Goal: Information Seeking & Learning: Check status

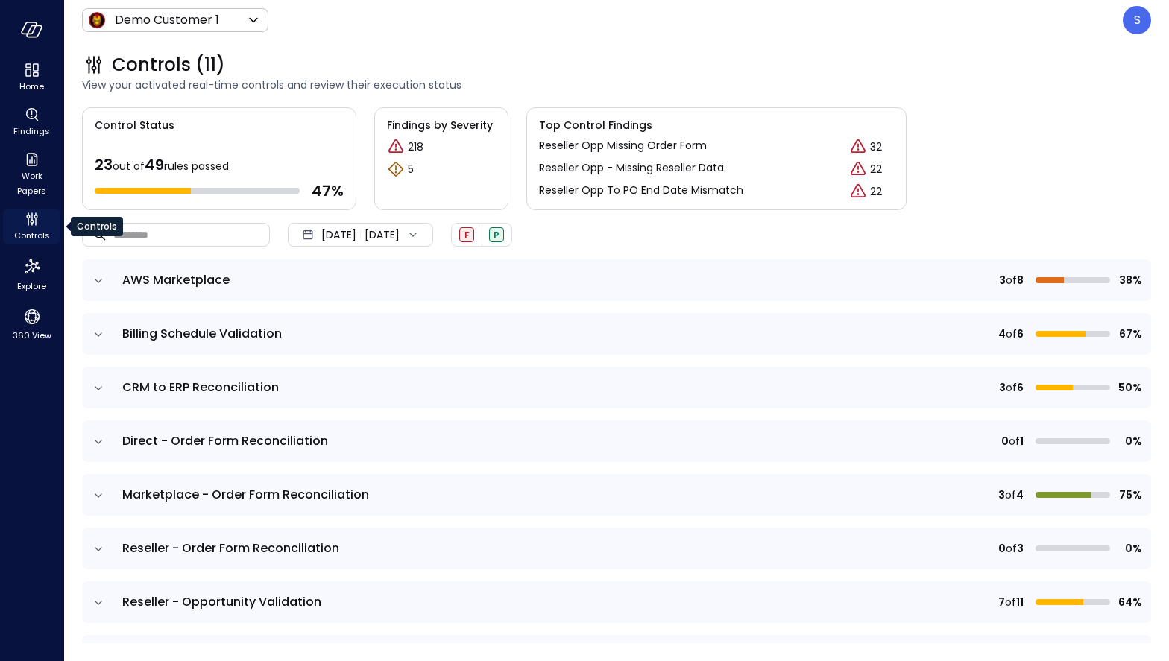
click at [31, 227] on icon "Controls" at bounding box center [32, 219] width 18 height 18
click at [29, 167] on icon "Work Papers" at bounding box center [32, 160] width 18 height 18
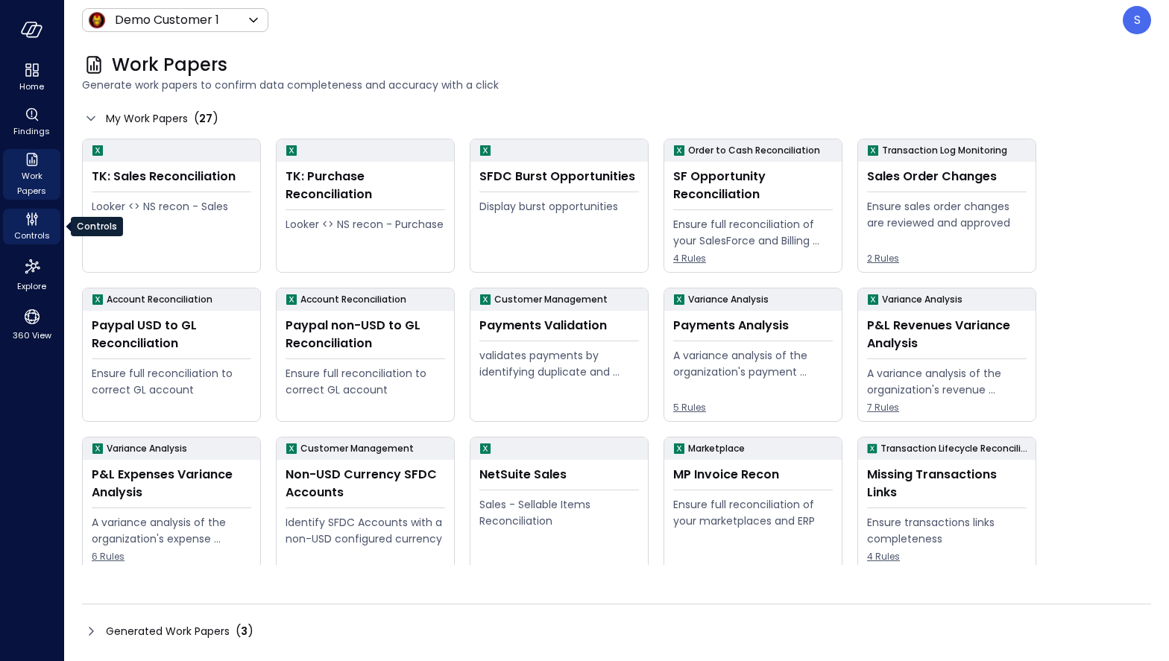
click at [28, 227] on icon "Controls" at bounding box center [32, 219] width 18 height 18
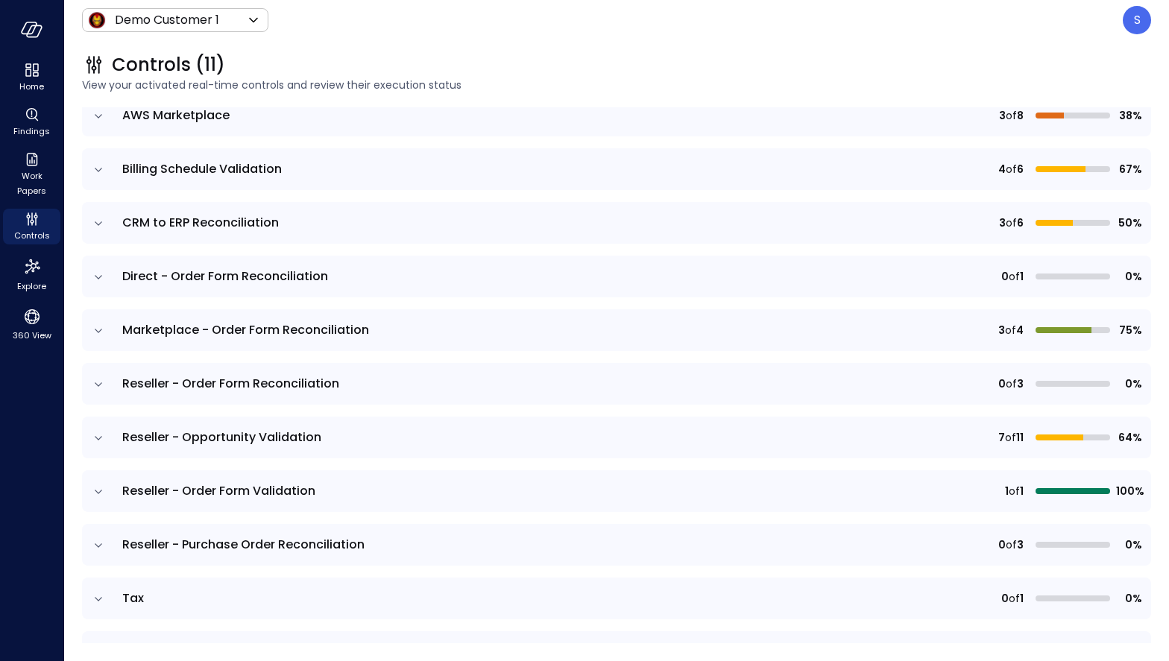
scroll to position [165, 0]
click at [98, 543] on icon "expand row" at bounding box center [98, 544] width 15 height 15
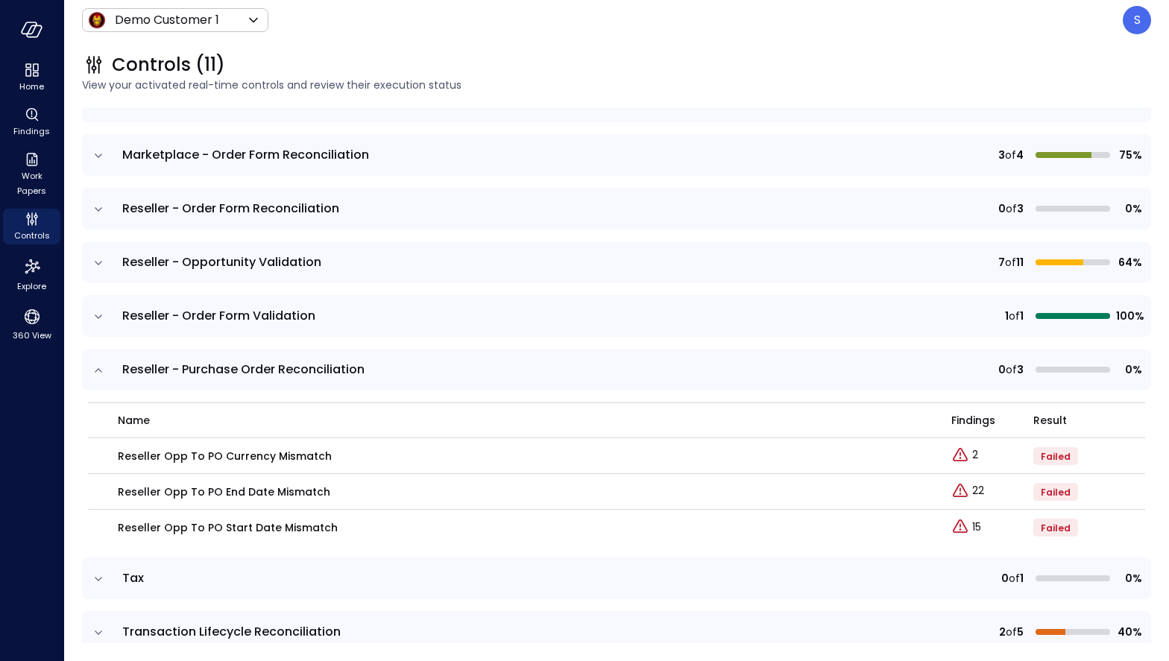
scroll to position [344, 0]
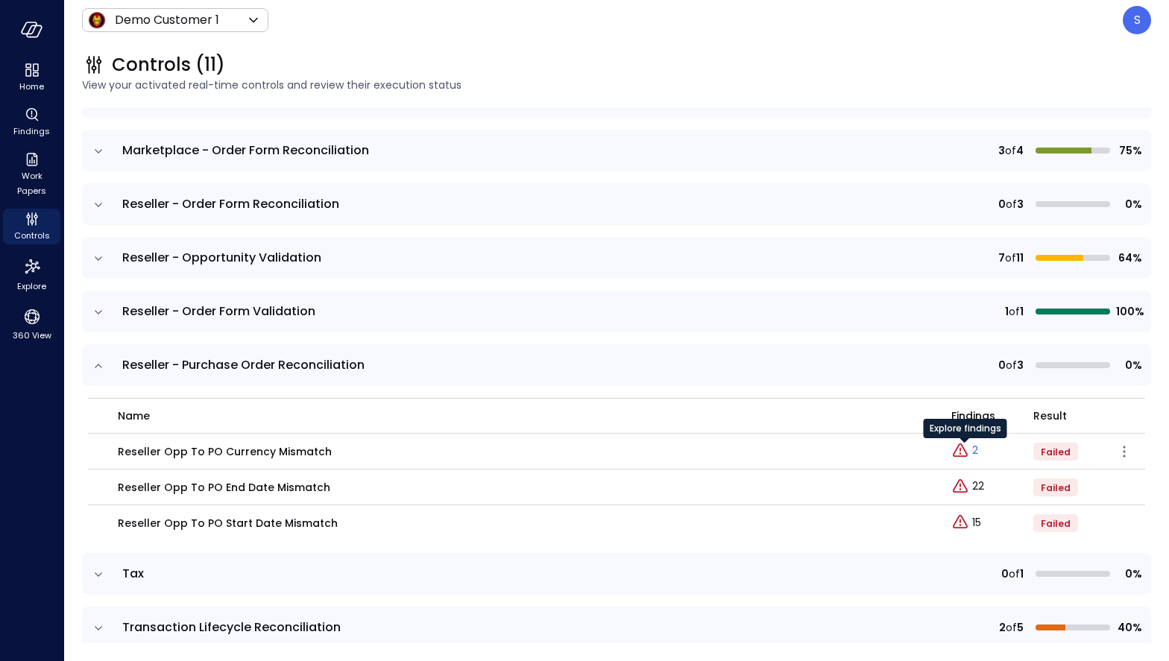
click at [974, 451] on p "2" at bounding box center [975, 451] width 6 height 16
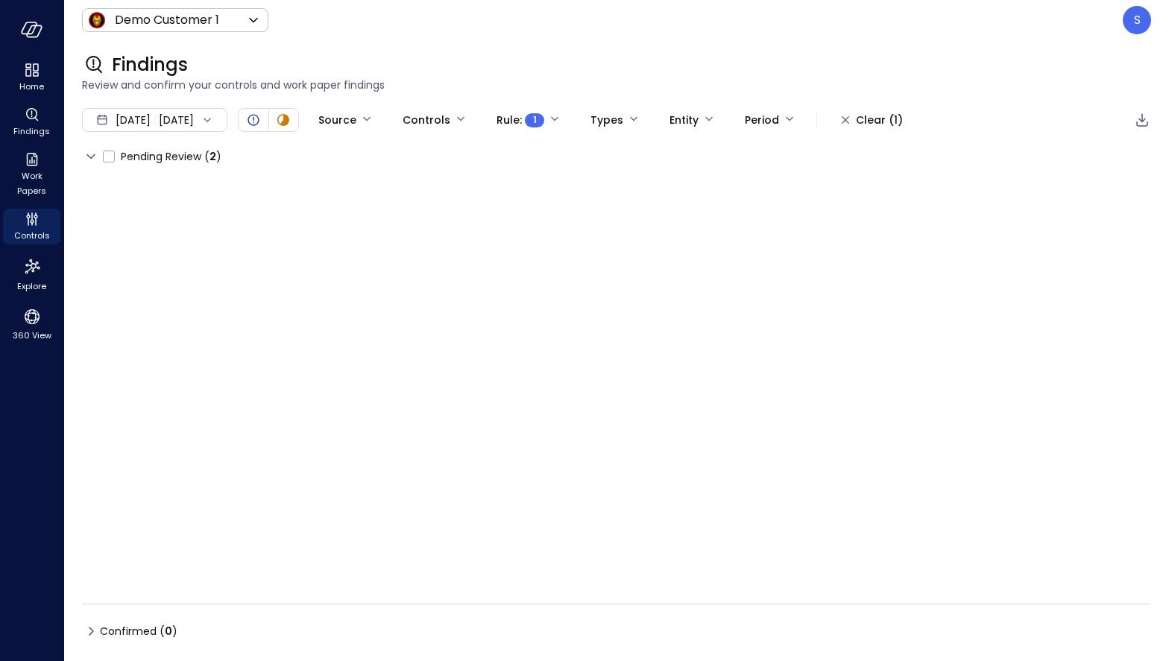
type input "****"
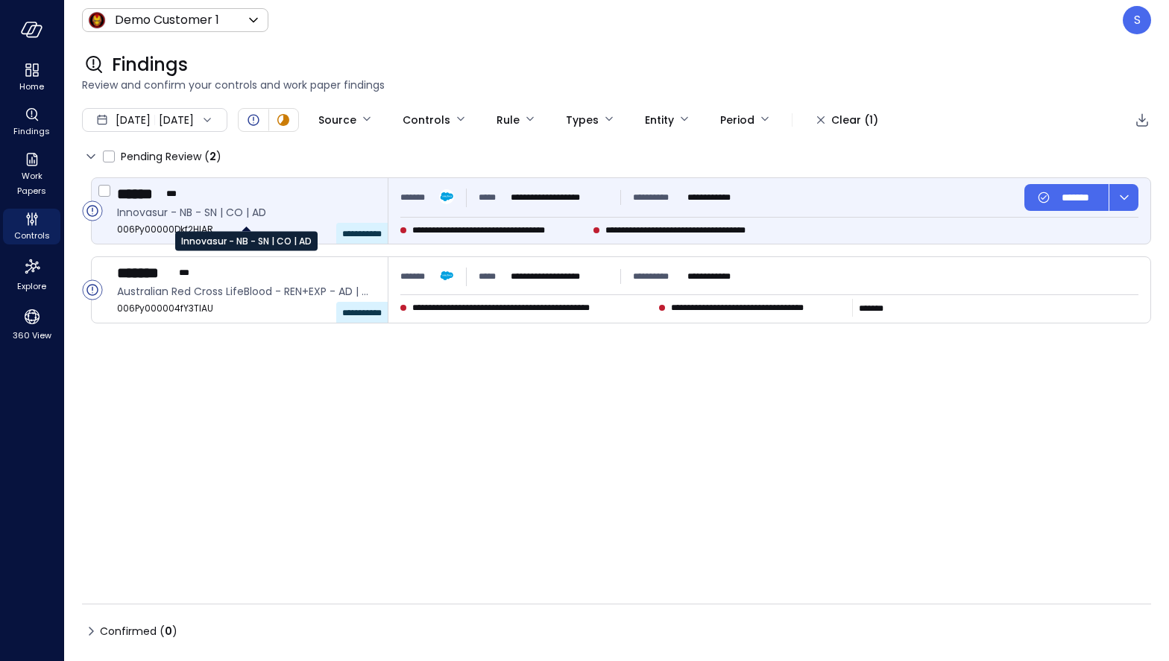
click at [212, 213] on span "Innovasur - NB - SN | CO | AD" at bounding box center [246, 212] width 259 height 16
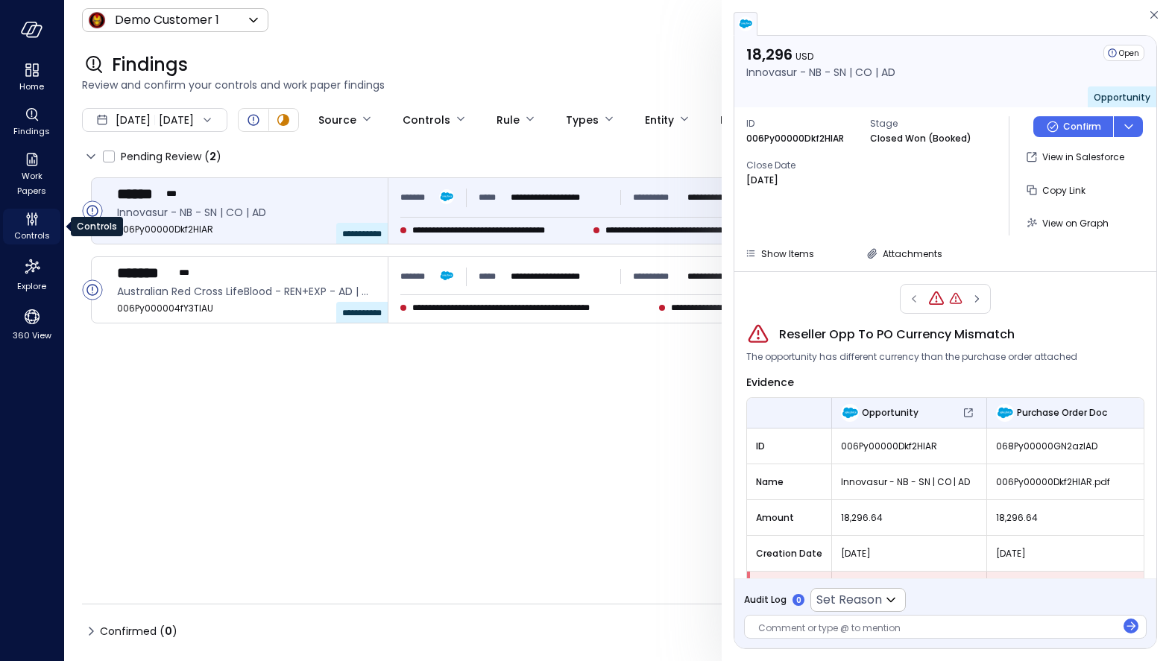
click at [36, 230] on span "Controls" at bounding box center [32, 235] width 36 height 15
